Goal: Task Accomplishment & Management: Use online tool/utility

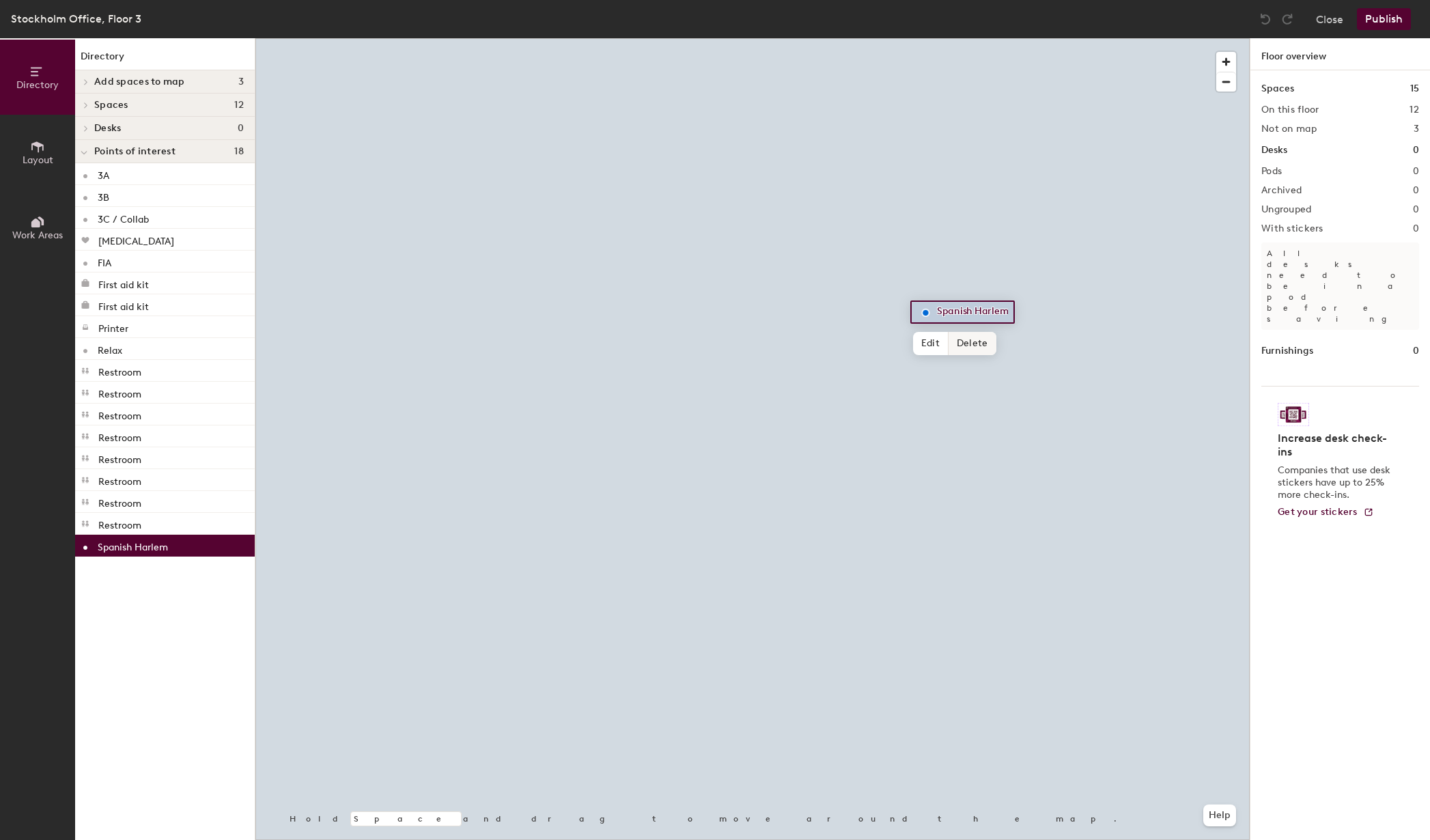
click at [967, 339] on span "Delete" at bounding box center [972, 344] width 48 height 23
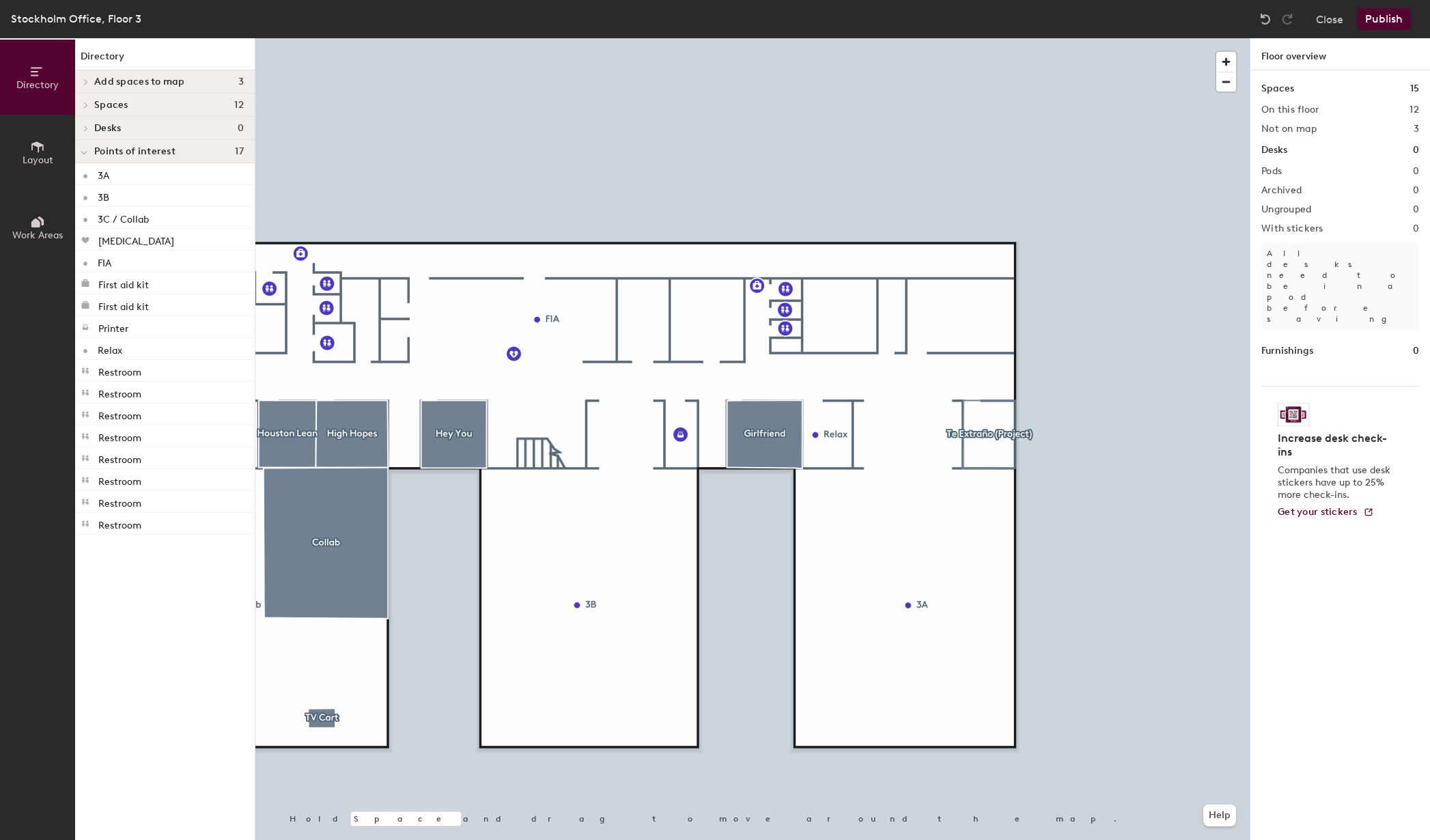
click at [169, 79] on span "Add spaces to map" at bounding box center [140, 81] width 91 height 11
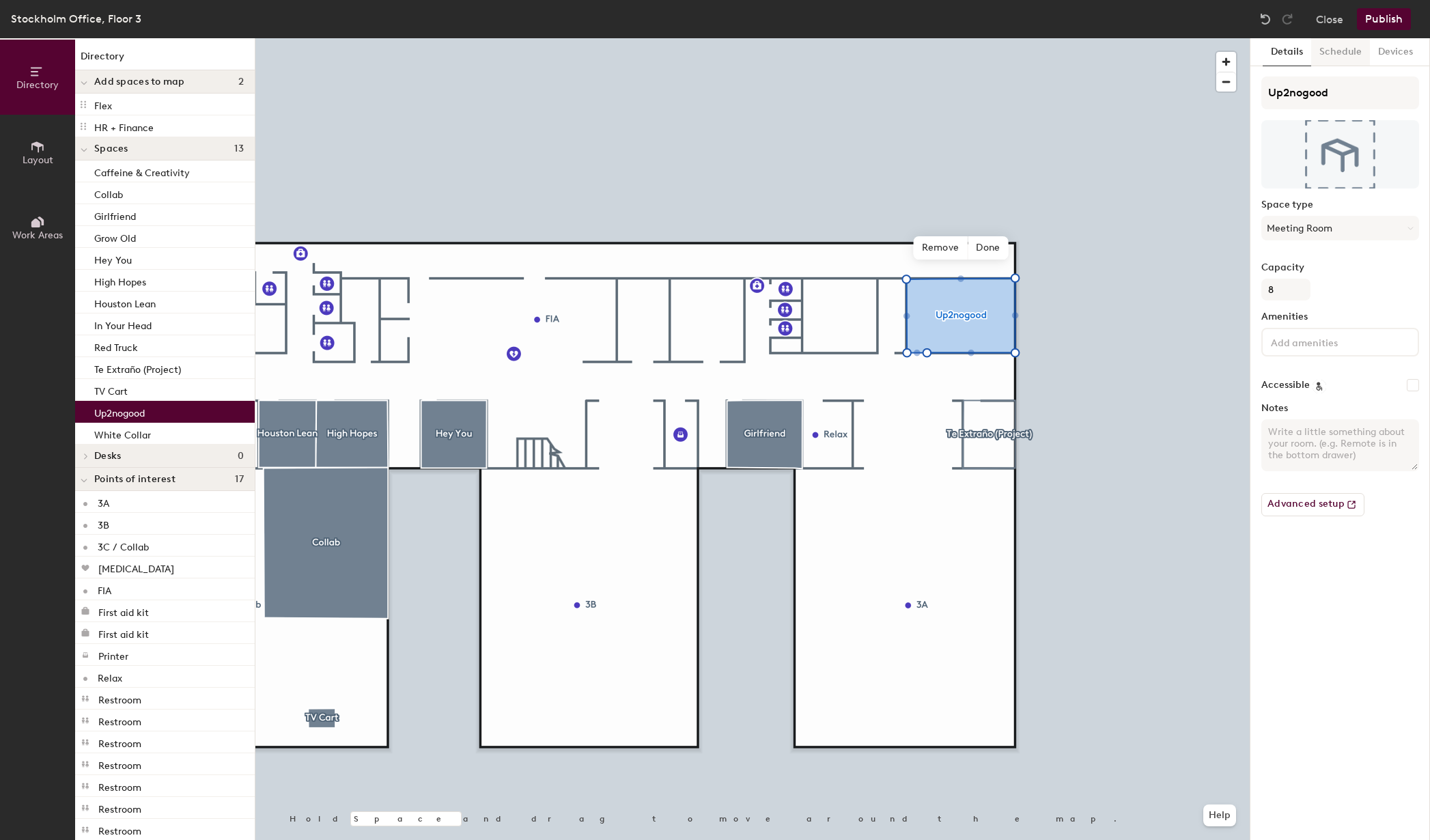
click at [1350, 52] on button "Schedule" at bounding box center [1341, 52] width 59 height 28
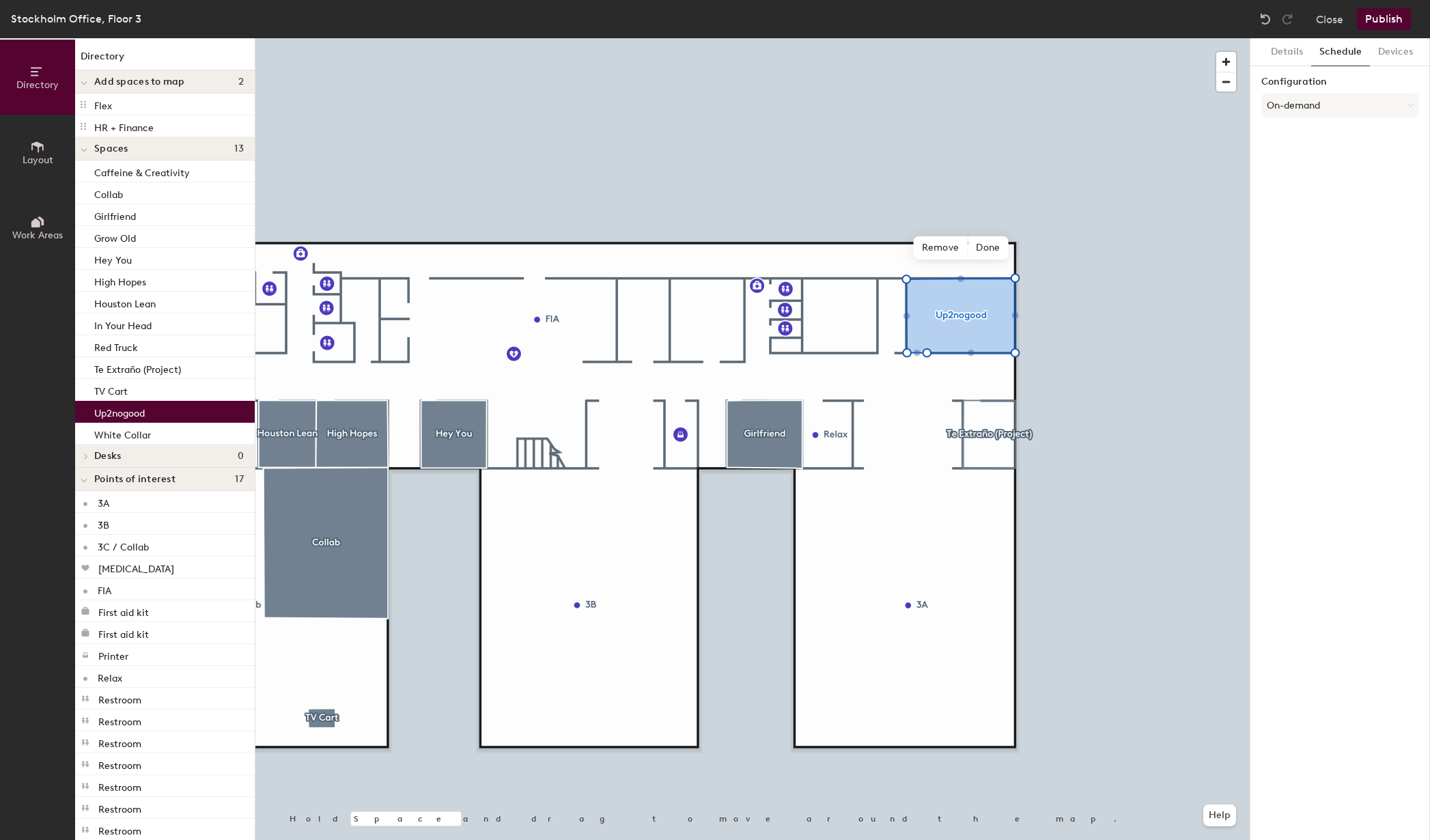
click at [1332, 88] on div "Configuration On-demand" at bounding box center [1340, 100] width 158 height 47
click at [1332, 100] on button "On-demand" at bounding box center [1340, 105] width 158 height 25
click at [1315, 154] on div "Scheduled" at bounding box center [1340, 159] width 157 height 21
click at [1315, 140] on button "Select account" at bounding box center [1340, 135] width 158 height 25
click at [1310, 171] on div "Google Apps" at bounding box center [1340, 169] width 157 height 21
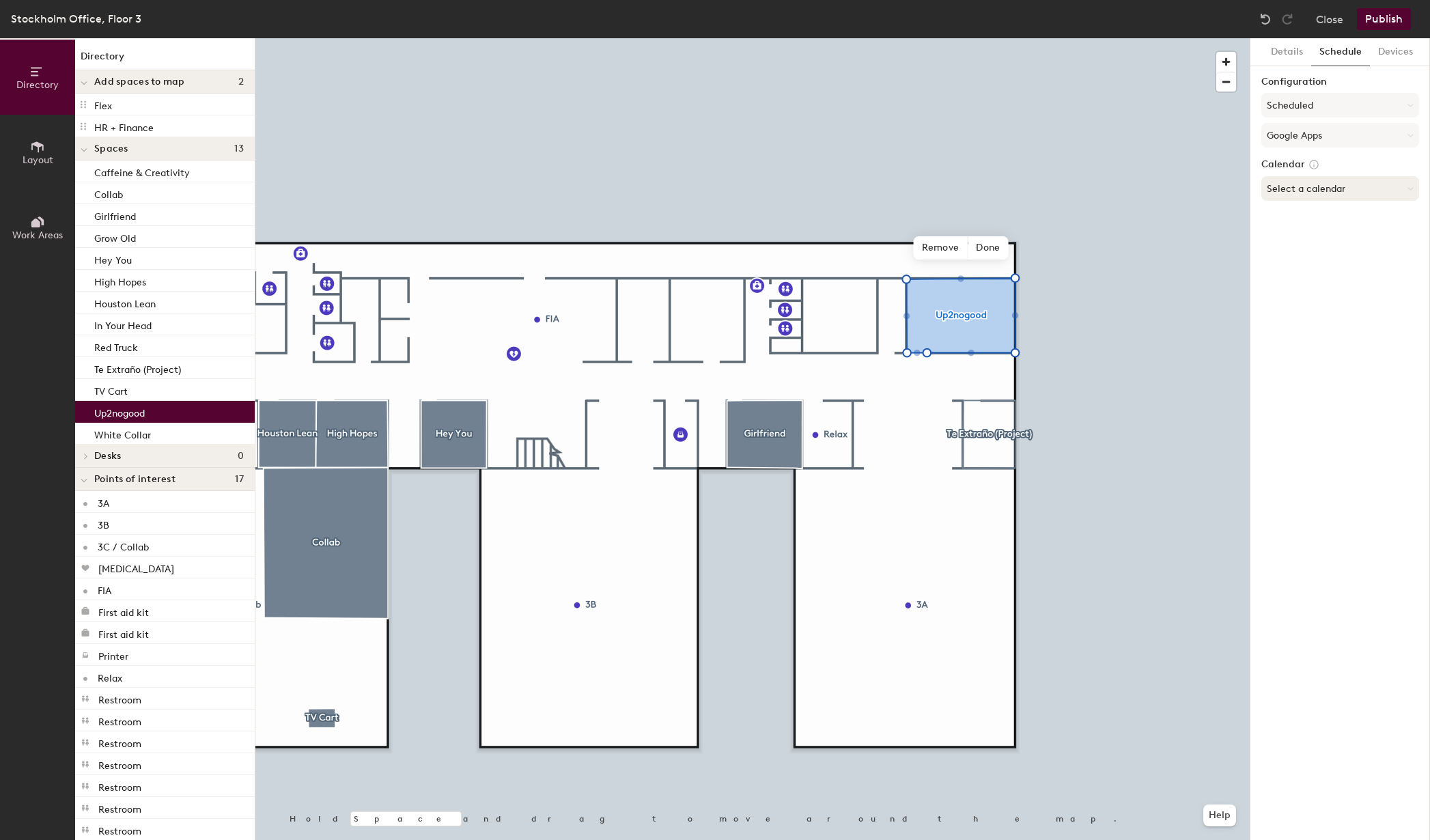
click at [1315, 184] on button "Select a calendar" at bounding box center [1340, 188] width 158 height 25
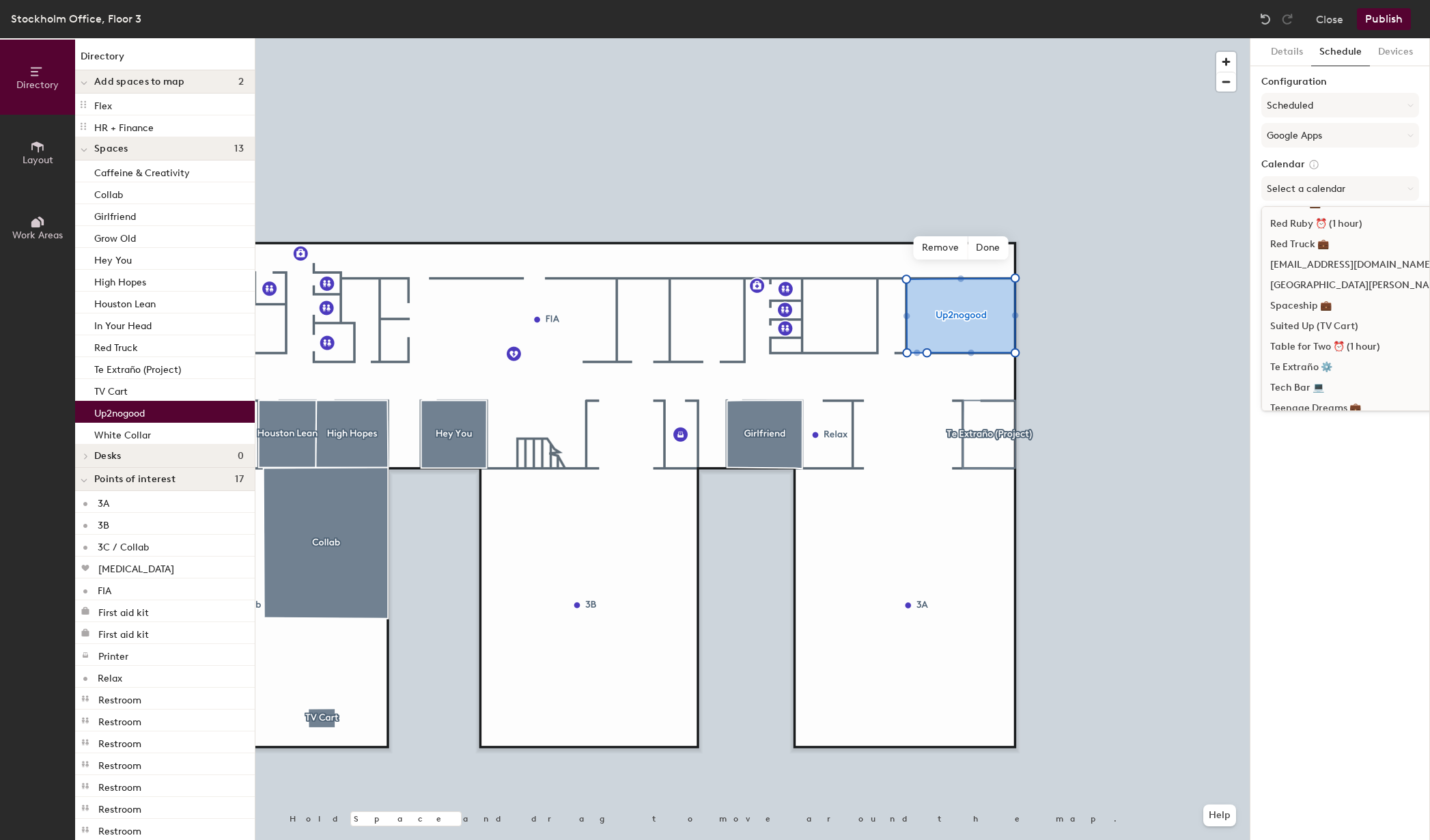
scroll to position [1242, 0]
click at [1300, 274] on div "Up2nogood 🔊" at bounding box center [1365, 271] width 206 height 21
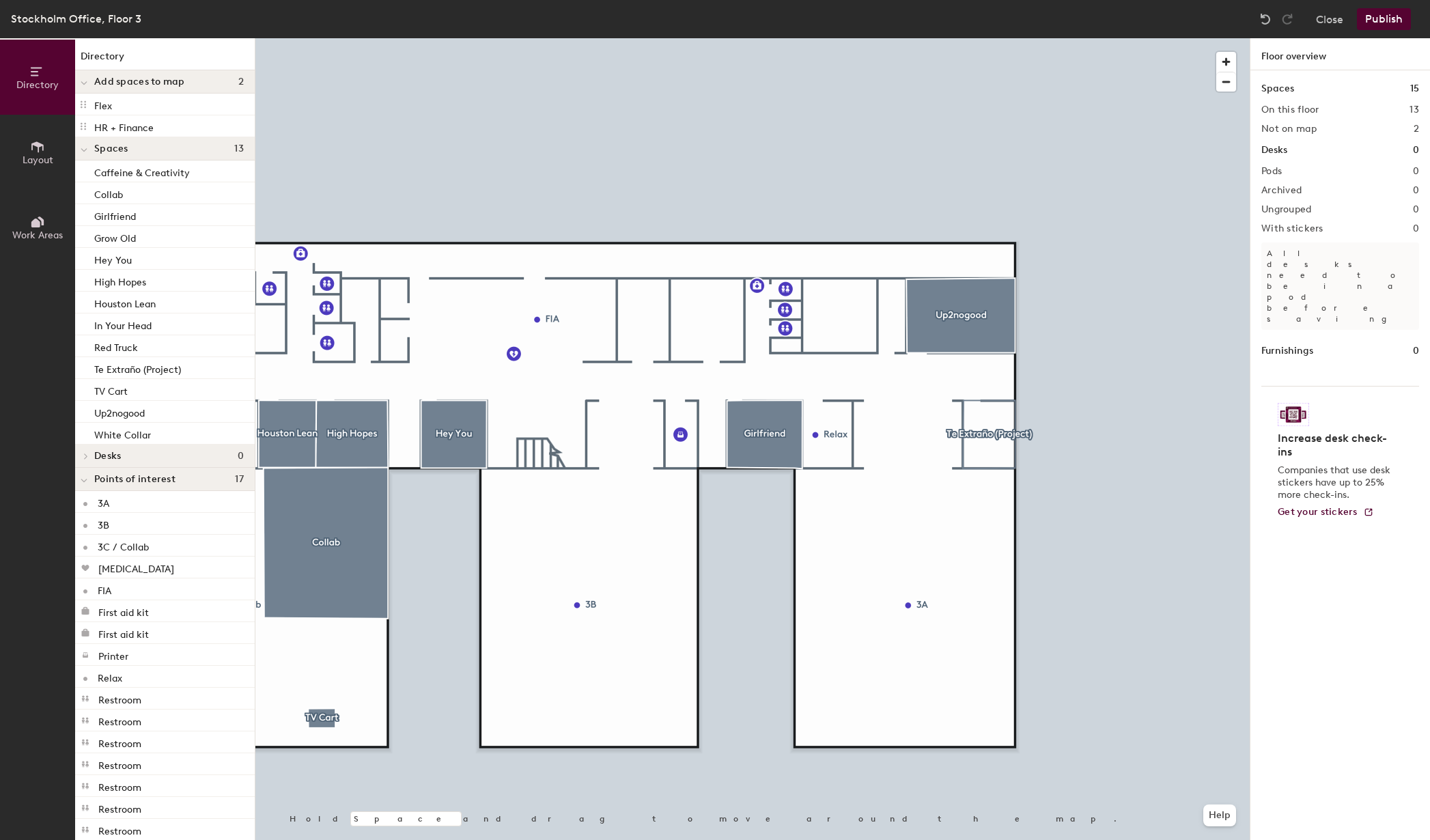
click at [972, 38] on div at bounding box center [753, 38] width 994 height 0
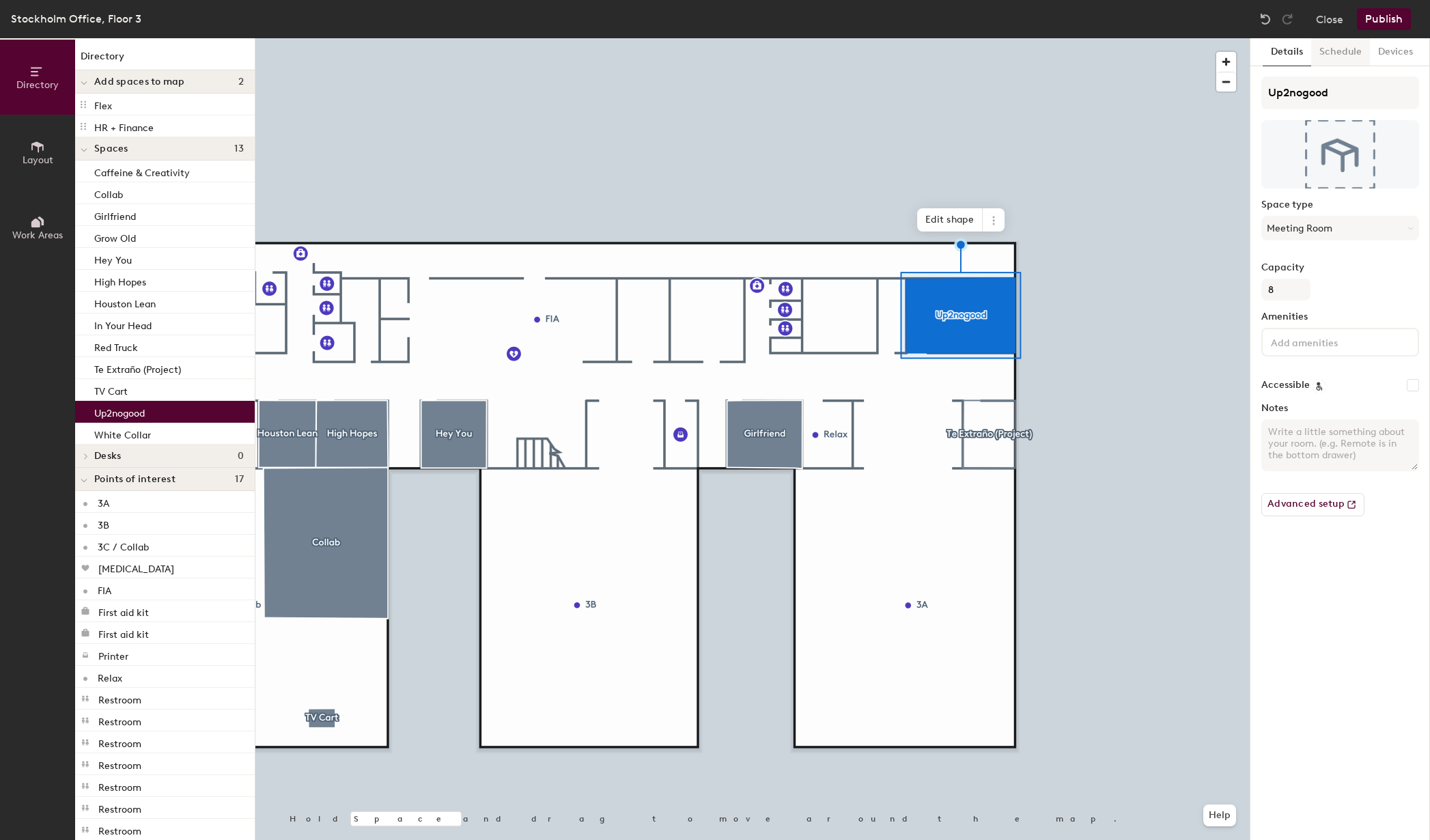
click at [1349, 57] on button "Schedule" at bounding box center [1341, 52] width 59 height 28
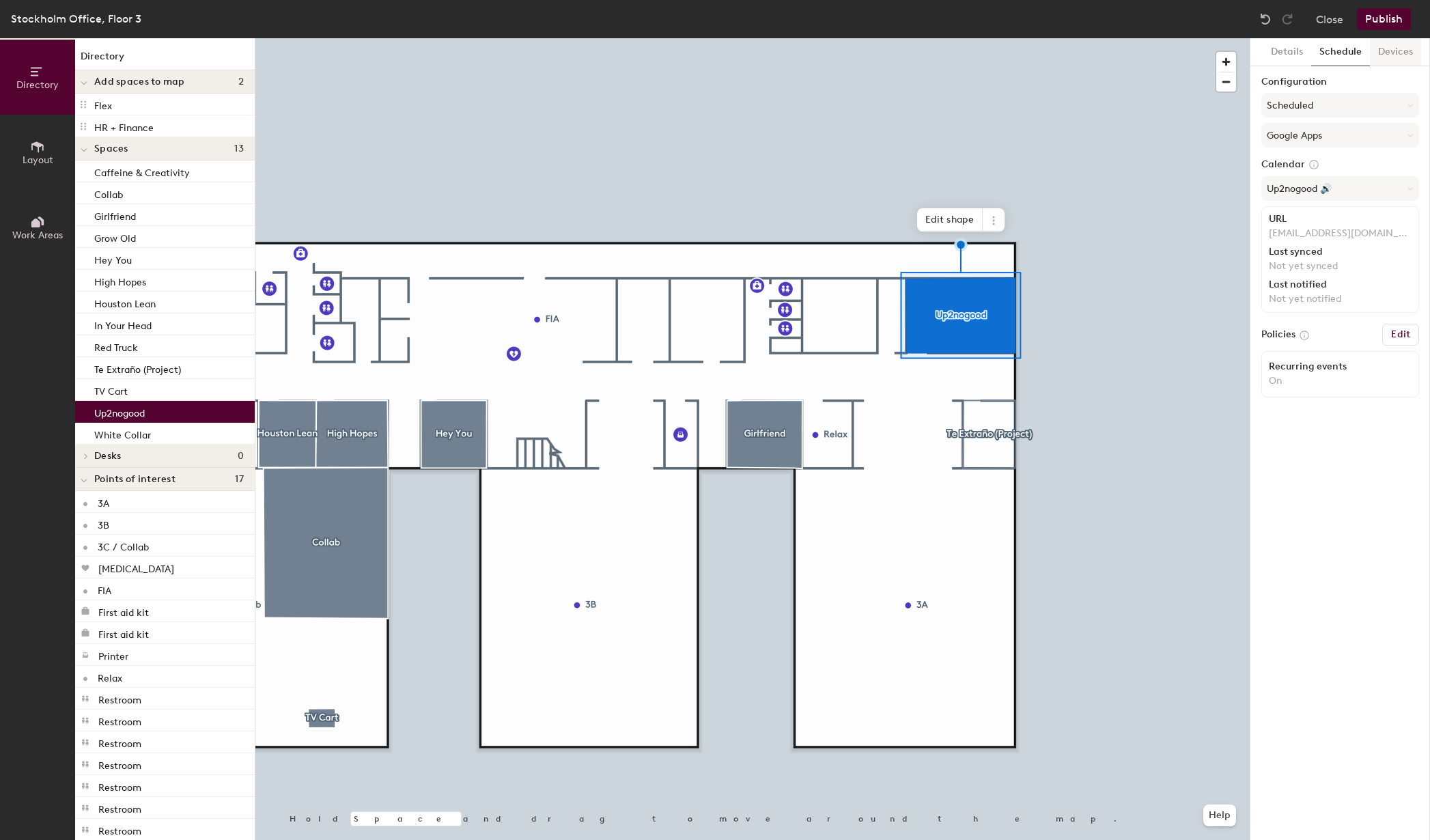
click at [1390, 53] on button "Devices" at bounding box center [1395, 52] width 51 height 28
click at [1341, 54] on button "Schedule" at bounding box center [1341, 52] width 59 height 28
click at [1387, 13] on button "Publish" at bounding box center [1384, 19] width 54 height 22
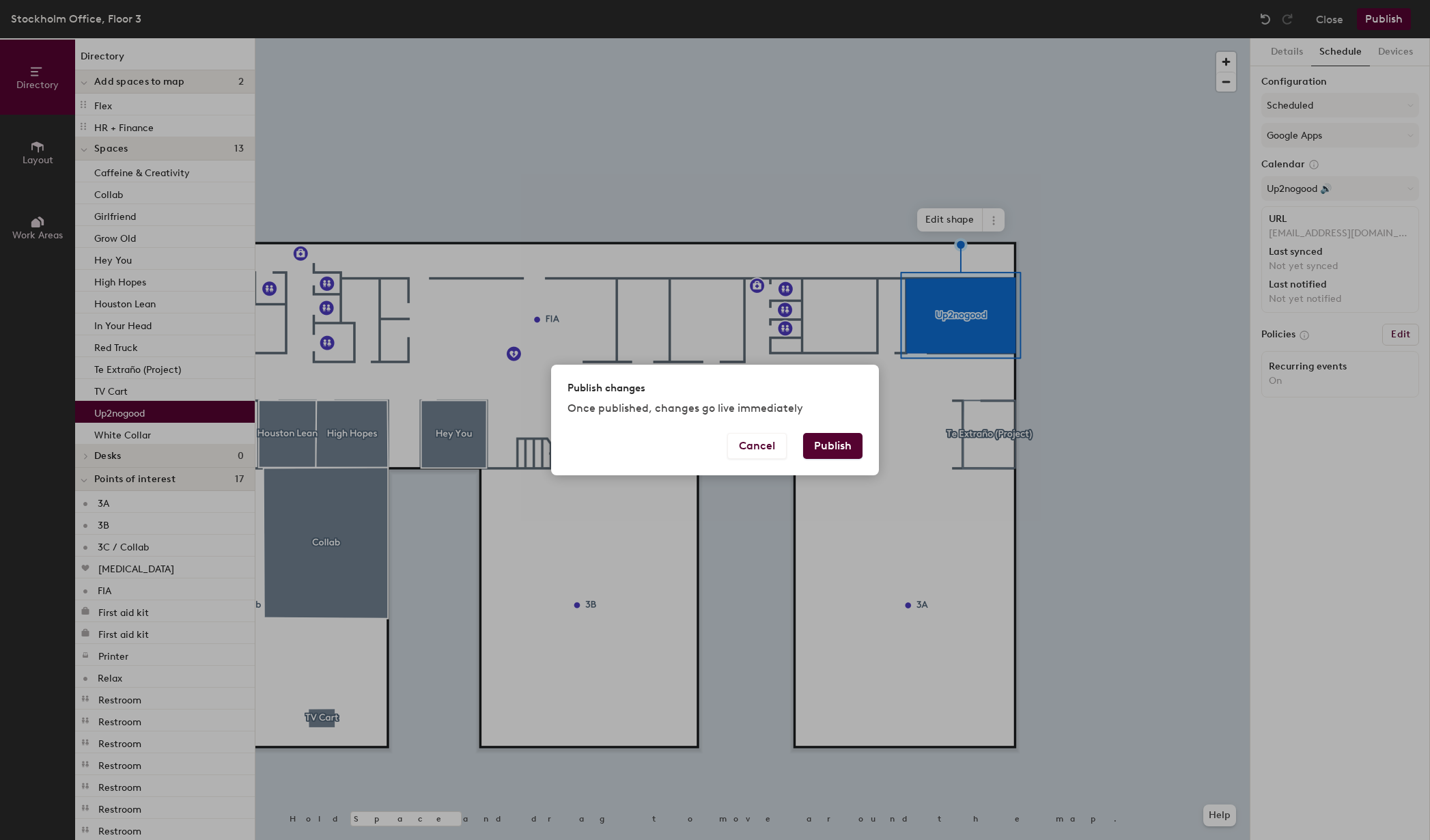
click at [841, 447] on button "Publish" at bounding box center [833, 445] width 59 height 26
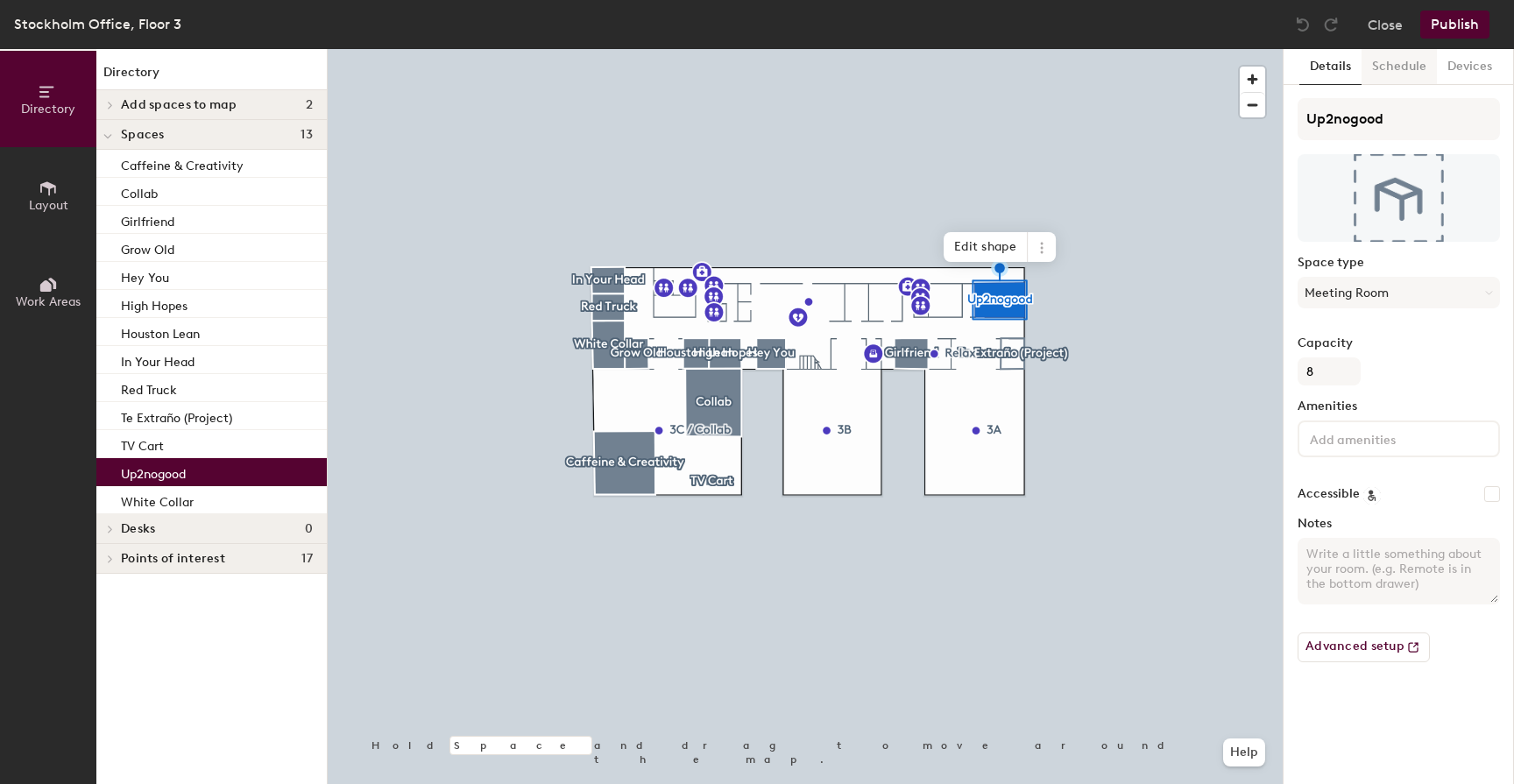
click at [1403, 72] on button "Schedule" at bounding box center [1399, 67] width 75 height 36
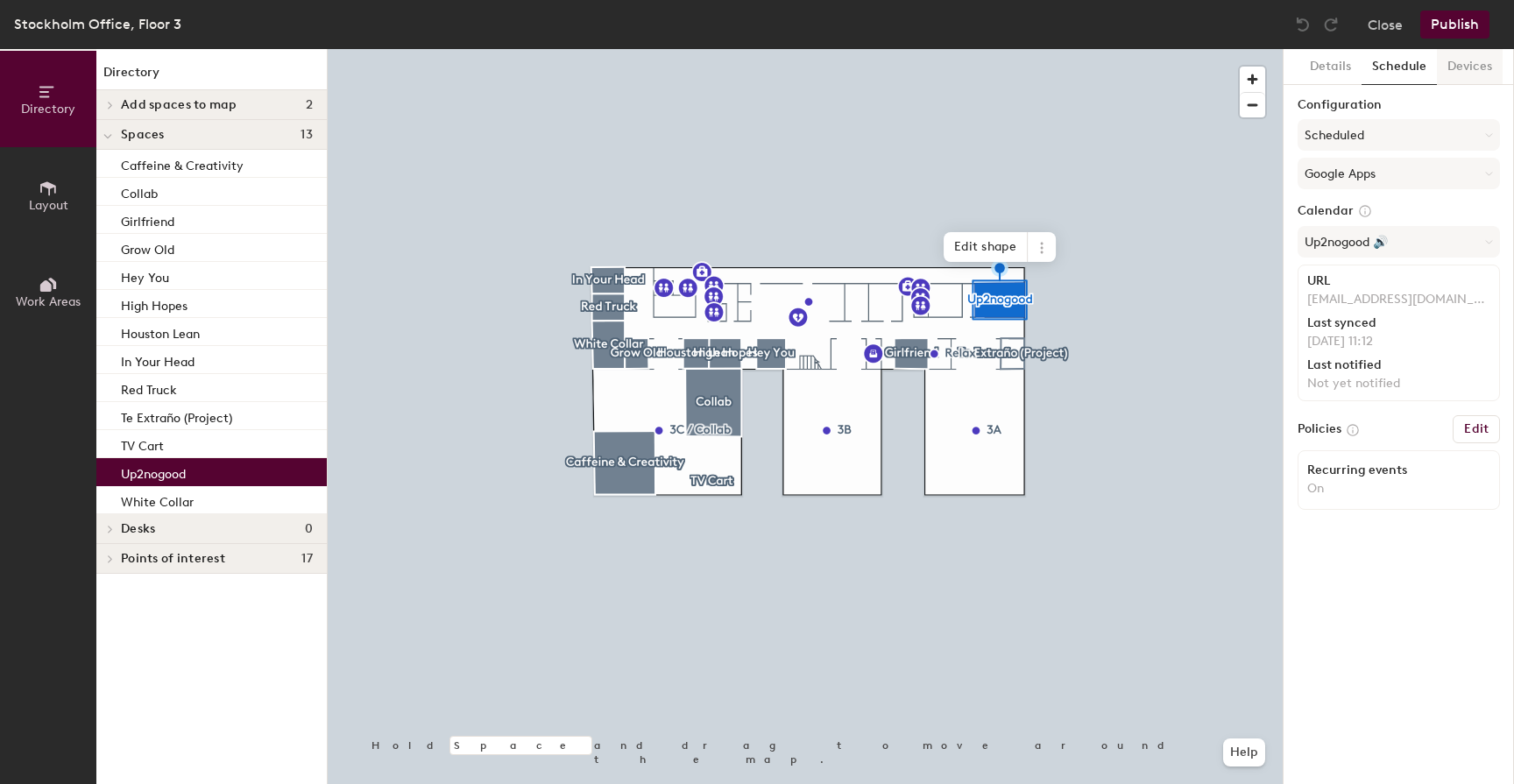
click at [1476, 69] on button "Devices" at bounding box center [1470, 67] width 65 height 36
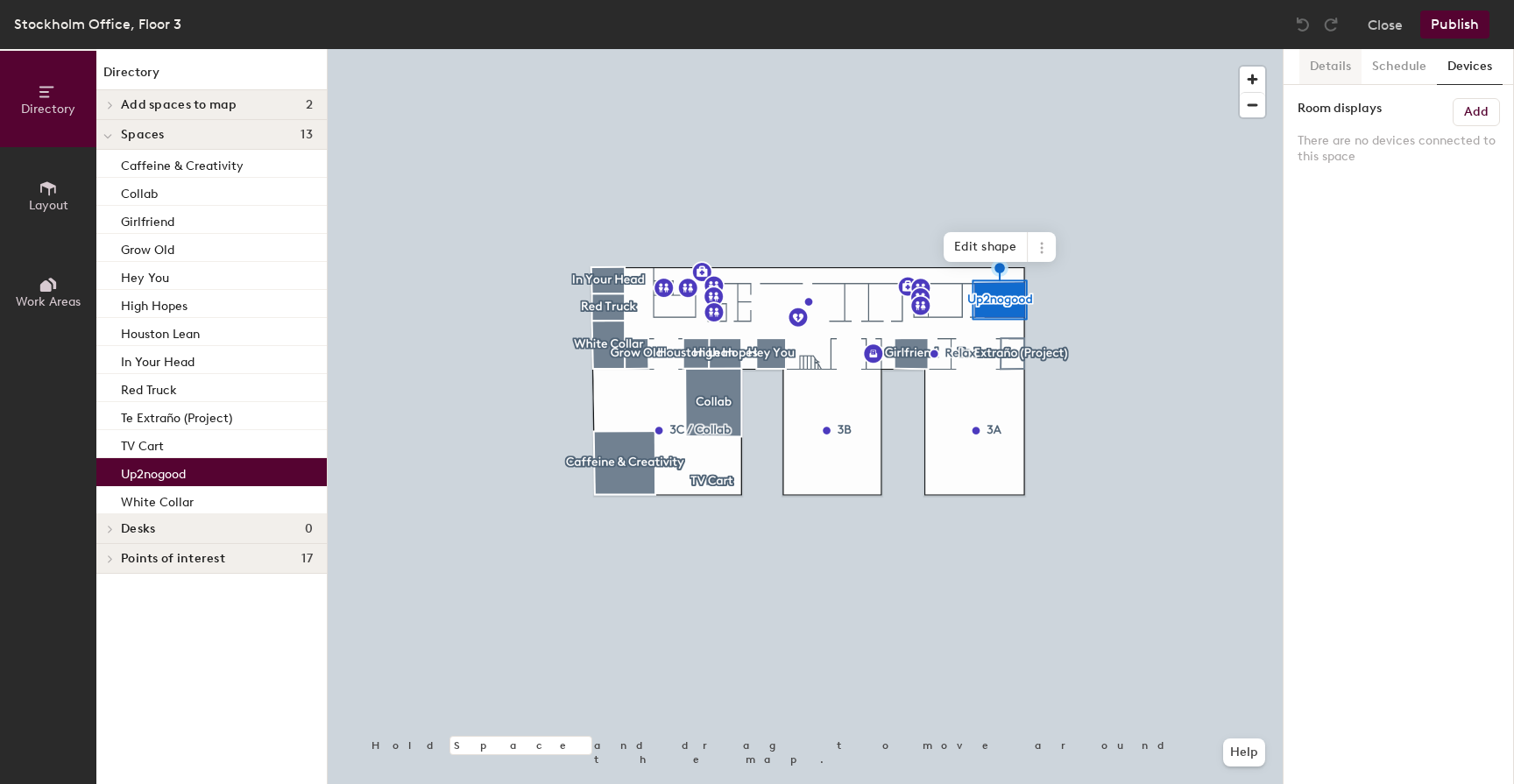
click at [1335, 63] on button "Details" at bounding box center [1330, 67] width 62 height 36
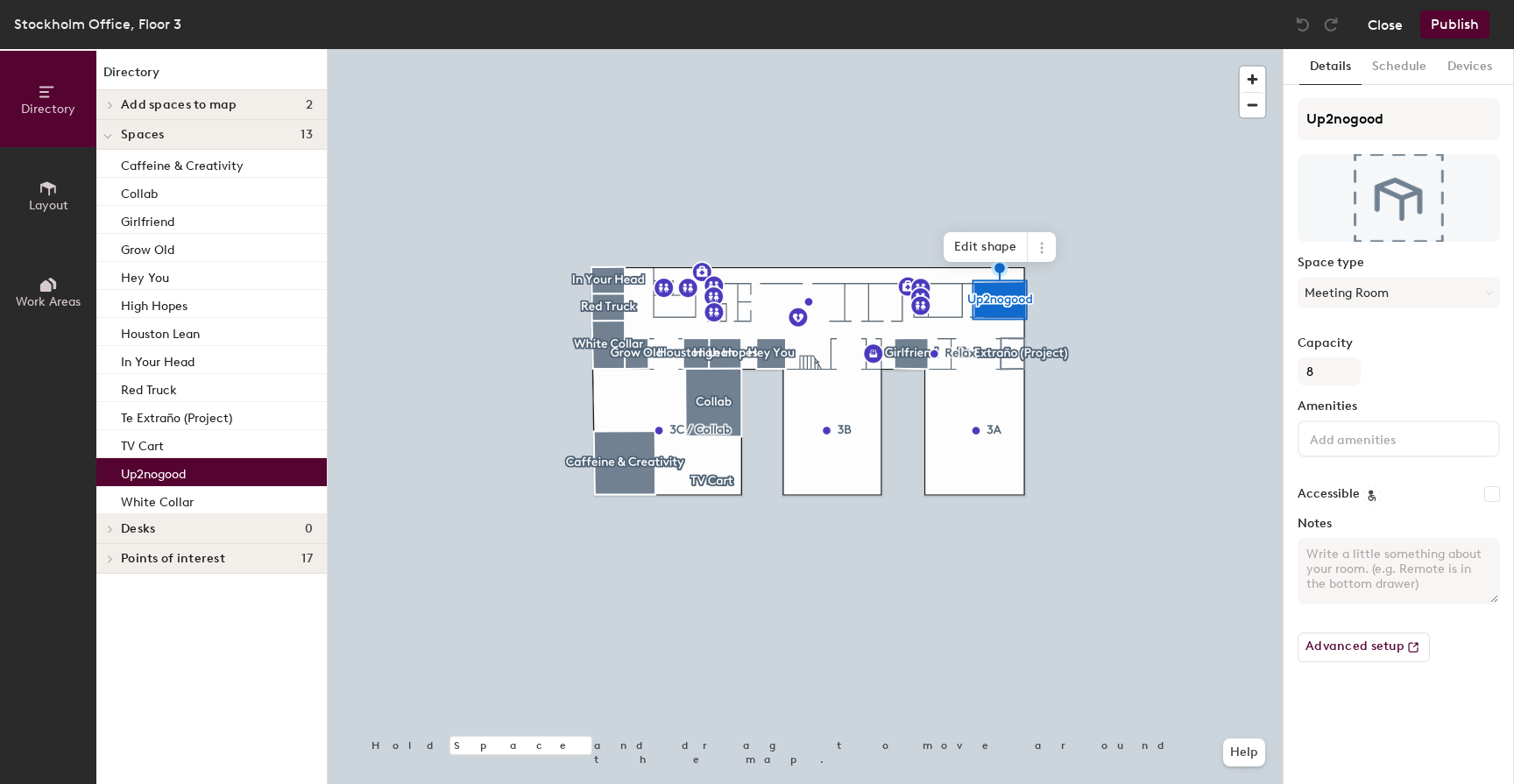
click at [1389, 22] on button "Close" at bounding box center [1385, 25] width 35 height 28
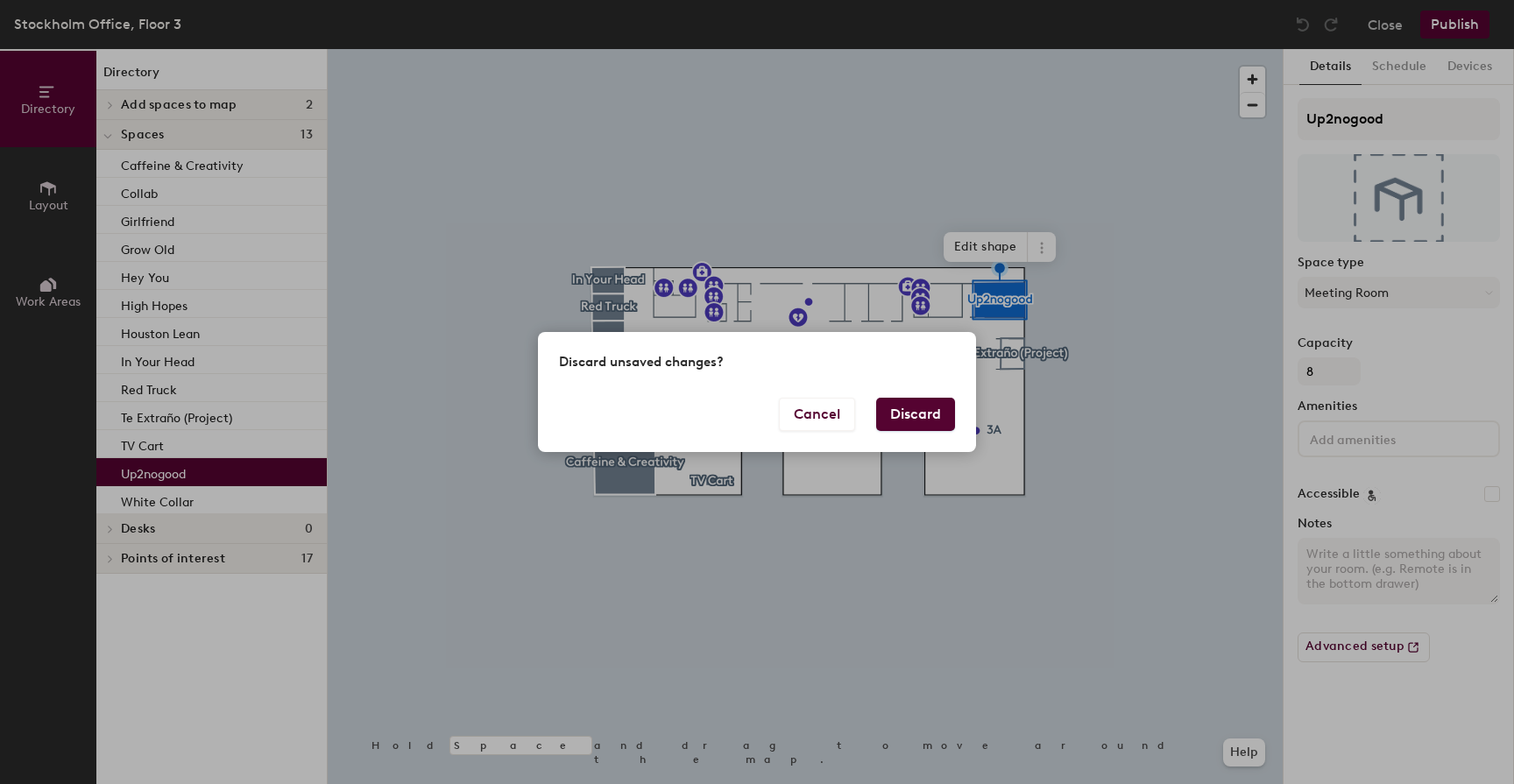
click at [926, 414] on button "Discard" at bounding box center [915, 414] width 79 height 34
